Goal: Task Accomplishment & Management: Use online tool/utility

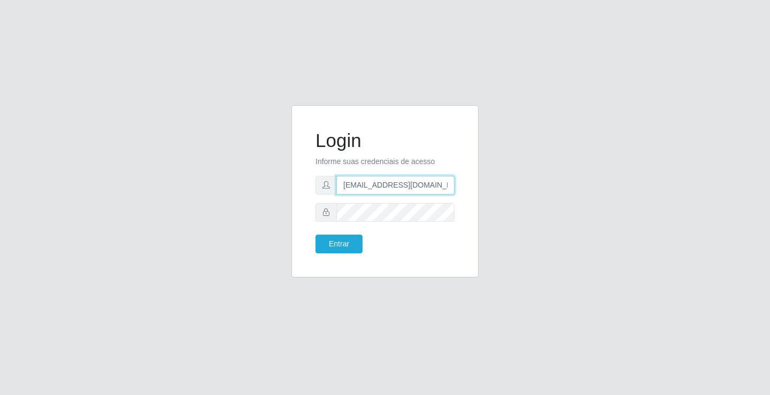
click at [449, 180] on input "[EMAIL_ADDRESS][DOMAIN_NAME]" at bounding box center [395, 185] width 118 height 19
type input "a"
type input "[EMAIL_ADDRESS][DOMAIN_NAME]"
click at [316, 235] on button "Entrar" at bounding box center [339, 244] width 47 height 19
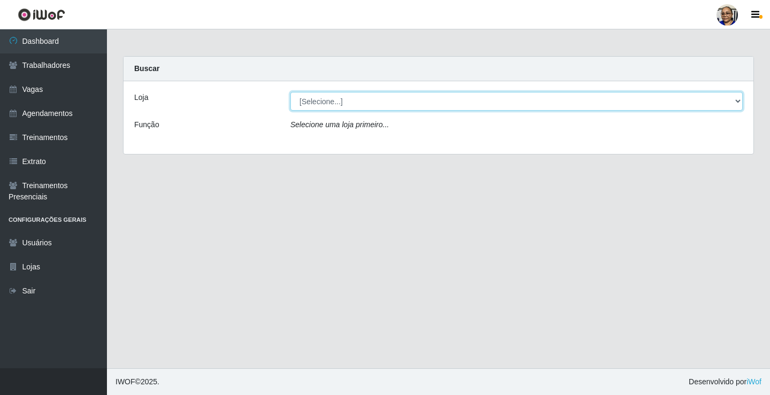
click at [738, 101] on select "[Selecione...] Mercadinho [GEOGRAPHIC_DATA]" at bounding box center [516, 101] width 453 height 19
select select "345"
click at [290, 92] on select "[Selecione...] Mercadinho [GEOGRAPHIC_DATA]" at bounding box center [516, 101] width 453 height 19
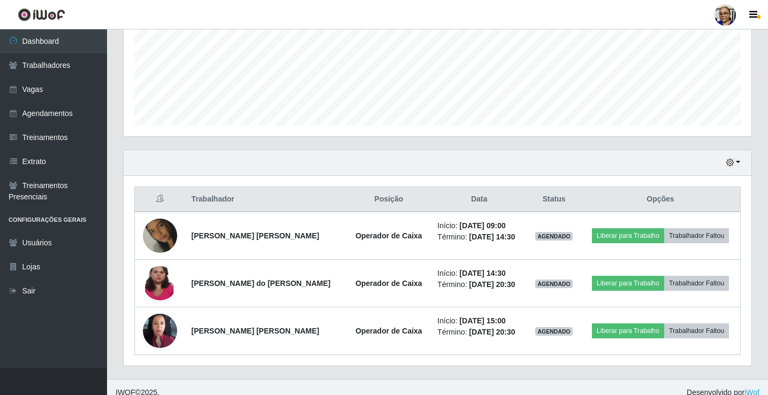
scroll to position [267, 0]
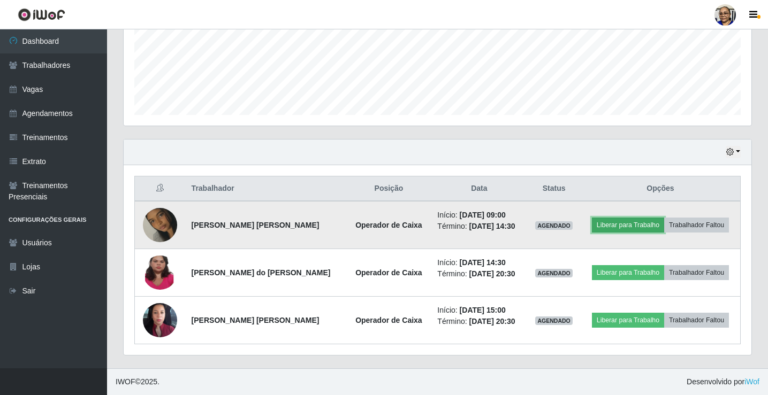
click at [635, 225] on button "Liberar para Trabalho" at bounding box center [628, 225] width 72 height 15
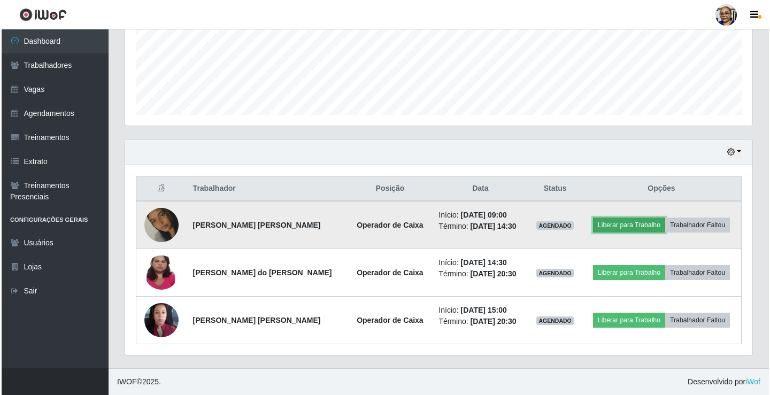
scroll to position [222, 627]
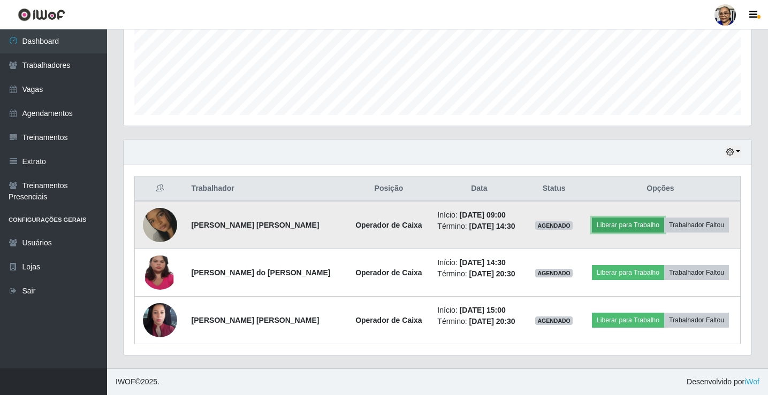
click at [630, 224] on button "Liberar para Trabalho" at bounding box center [628, 225] width 72 height 15
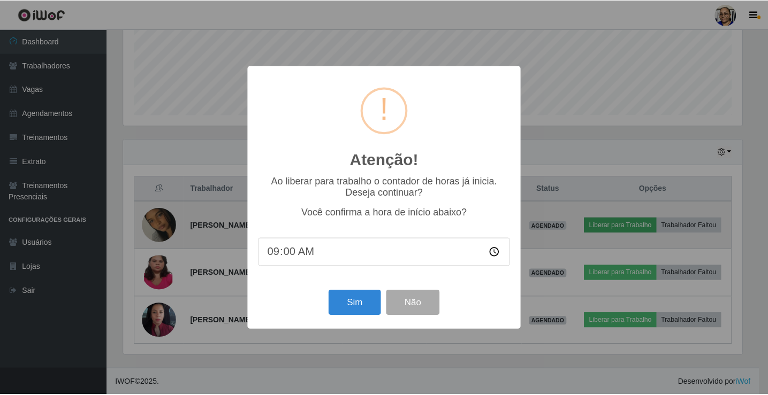
scroll to position [222, 621]
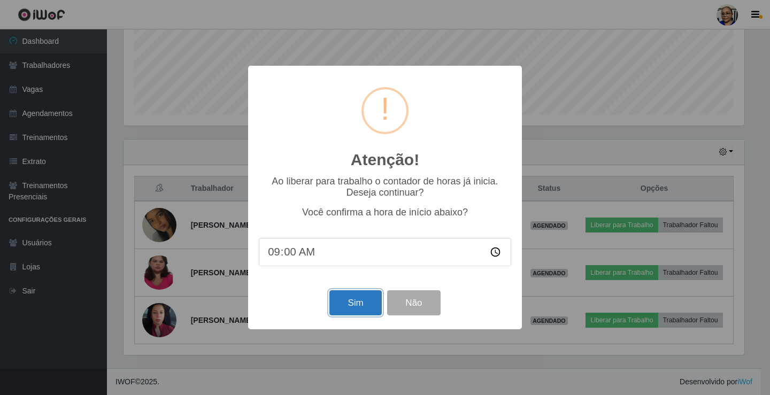
click at [362, 304] on button "Sim" at bounding box center [356, 302] width 52 height 25
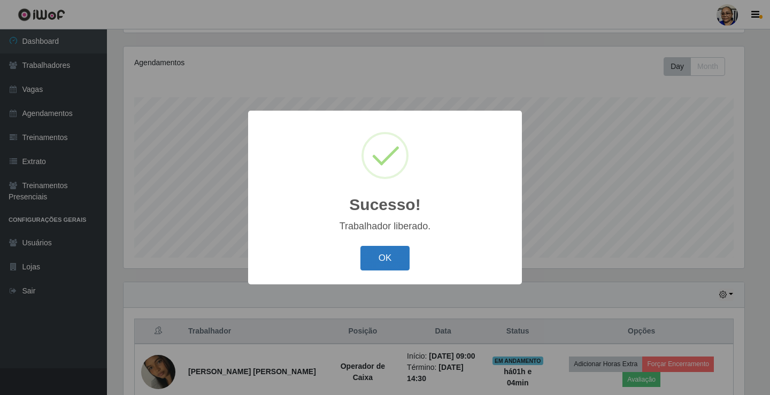
click at [400, 259] on button "OK" at bounding box center [386, 258] width 50 height 25
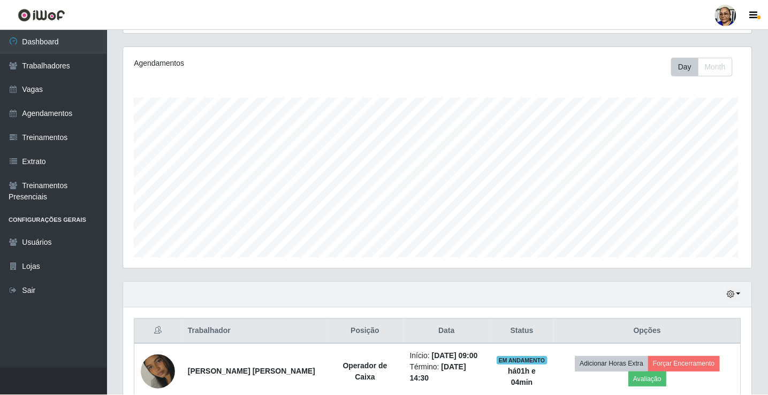
scroll to position [222, 627]
